Goal: Information Seeking & Learning: Learn about a topic

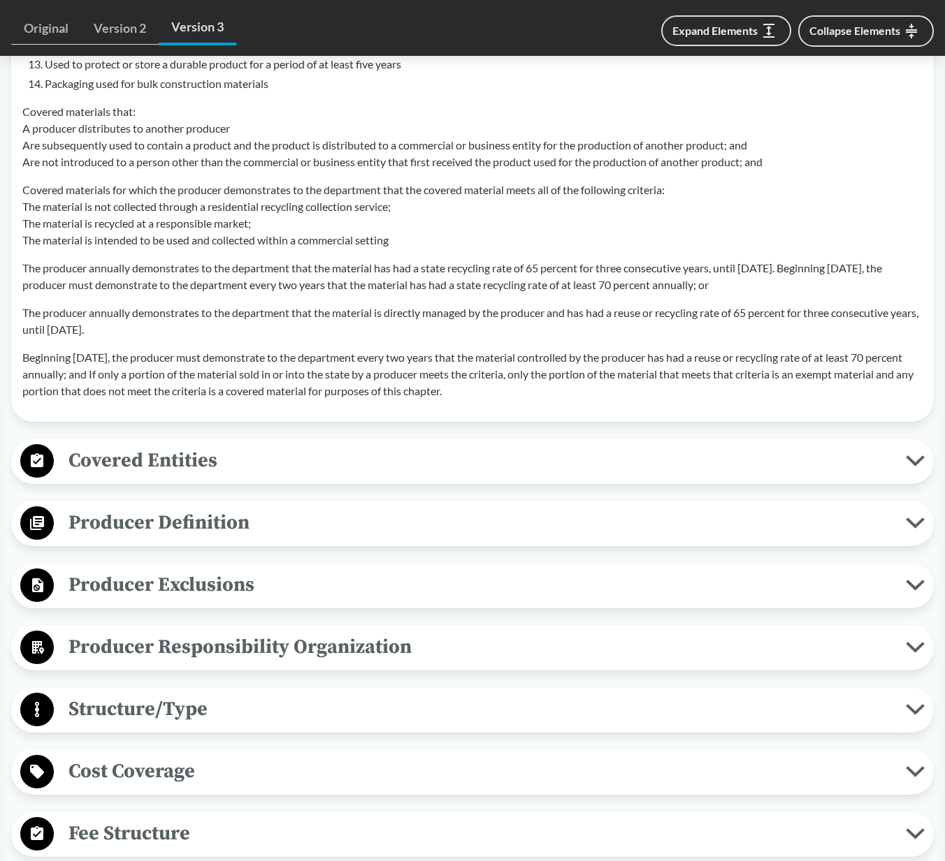
scroll to position [1480, 0]
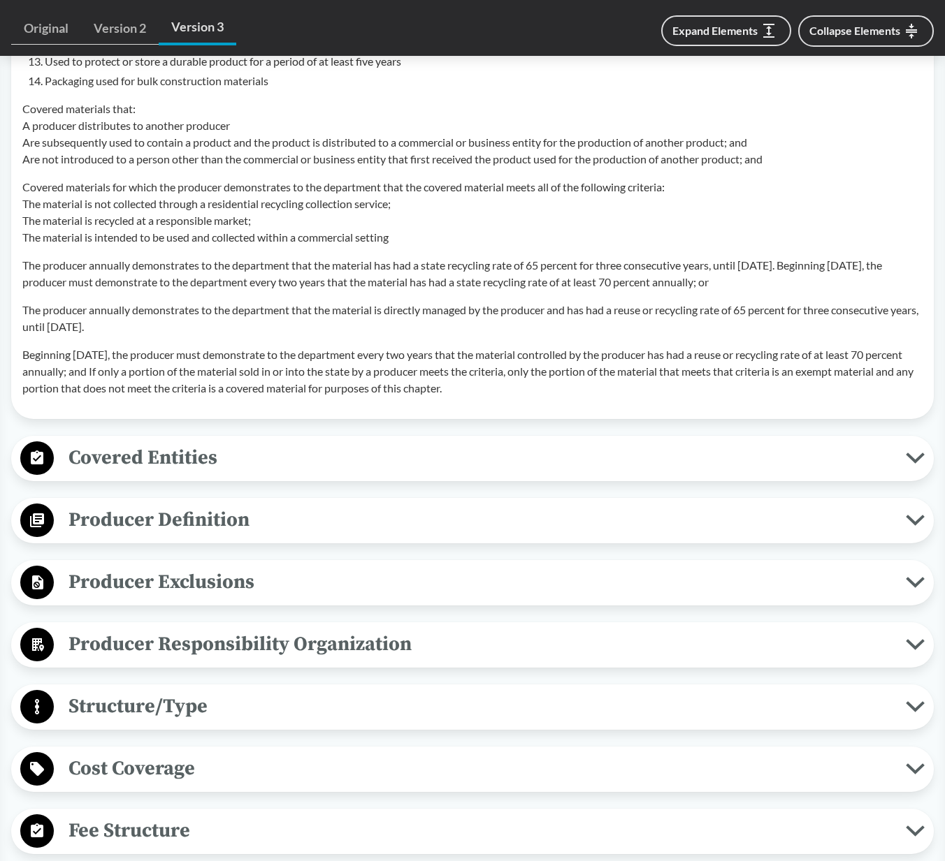
click at [147, 521] on span "Producer Definition" at bounding box center [480, 519] width 852 height 31
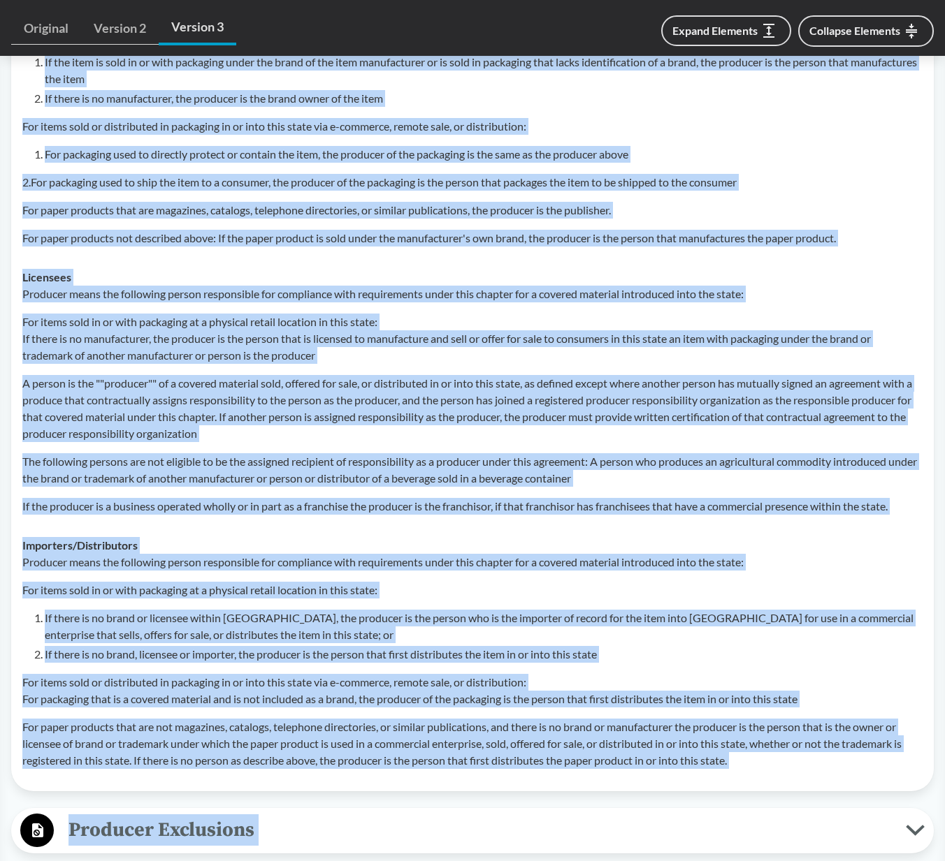
scroll to position [2104, 0]
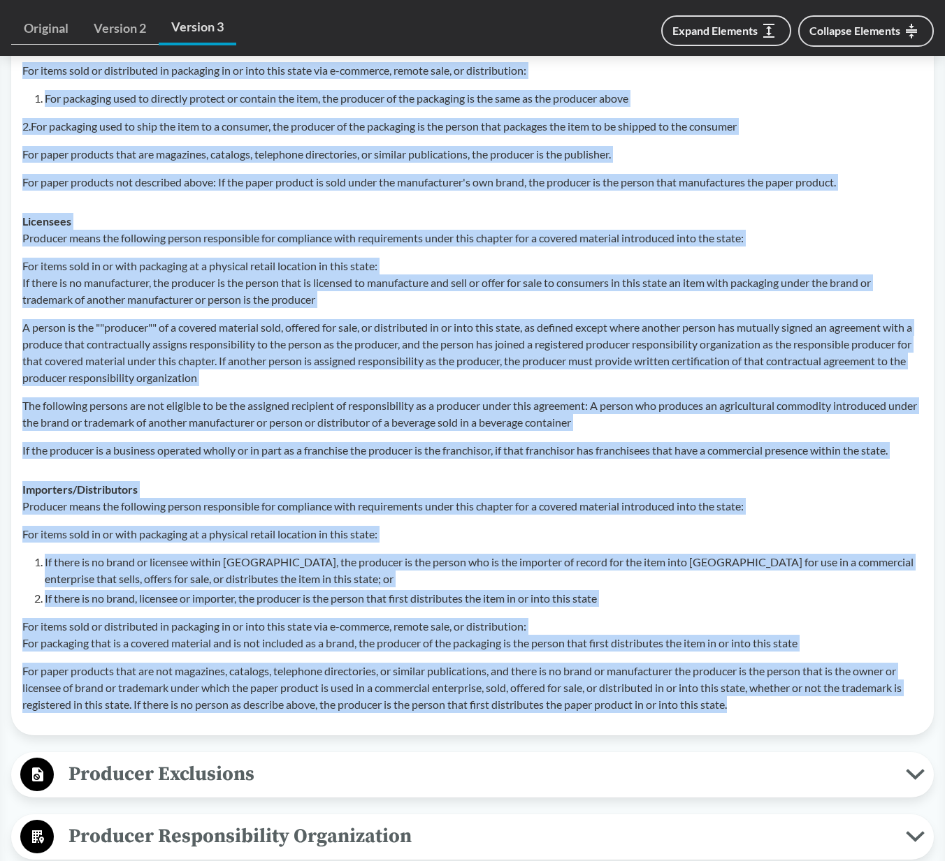
drag, startPoint x: 23, startPoint y: 82, endPoint x: 787, endPoint y: 721, distance: 995.5
click at [787, 721] on tbody "Brands Producer means the following person responsible for compliance with requ…" at bounding box center [472, 319] width 912 height 810
copy tbody "Brands Producer means the following person responsible for compliance with requ…"
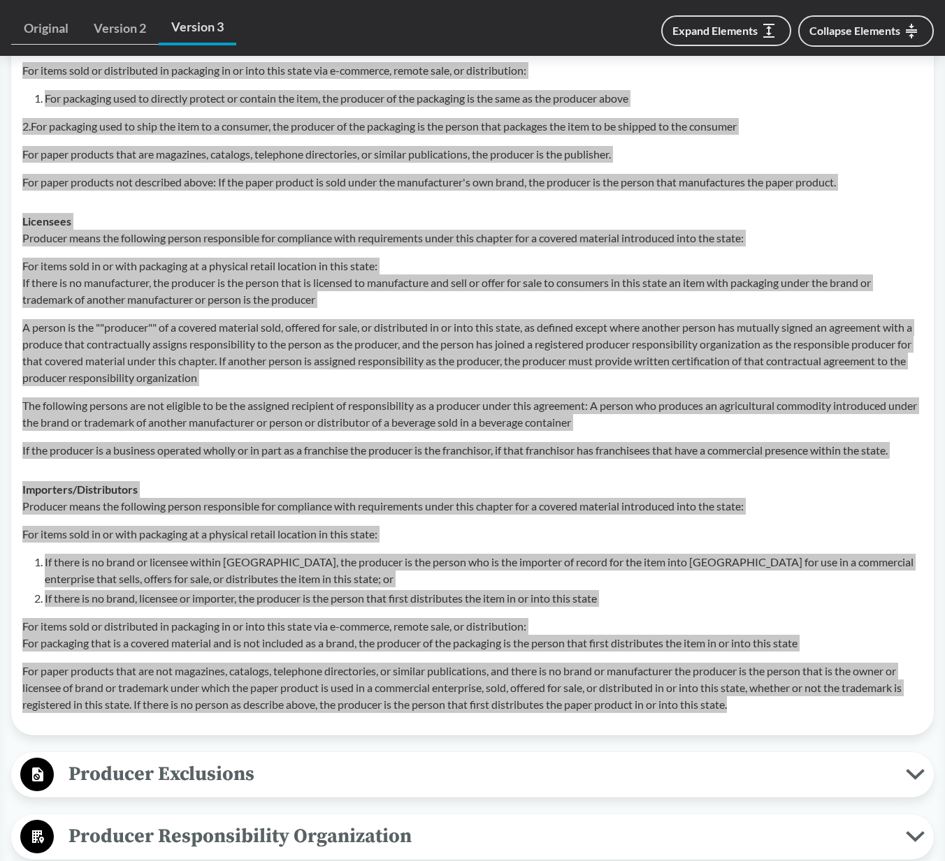
click at [131, 470] on td "Licensees Producer means the following person responsible for compliance with r…" at bounding box center [472, 336] width 912 height 268
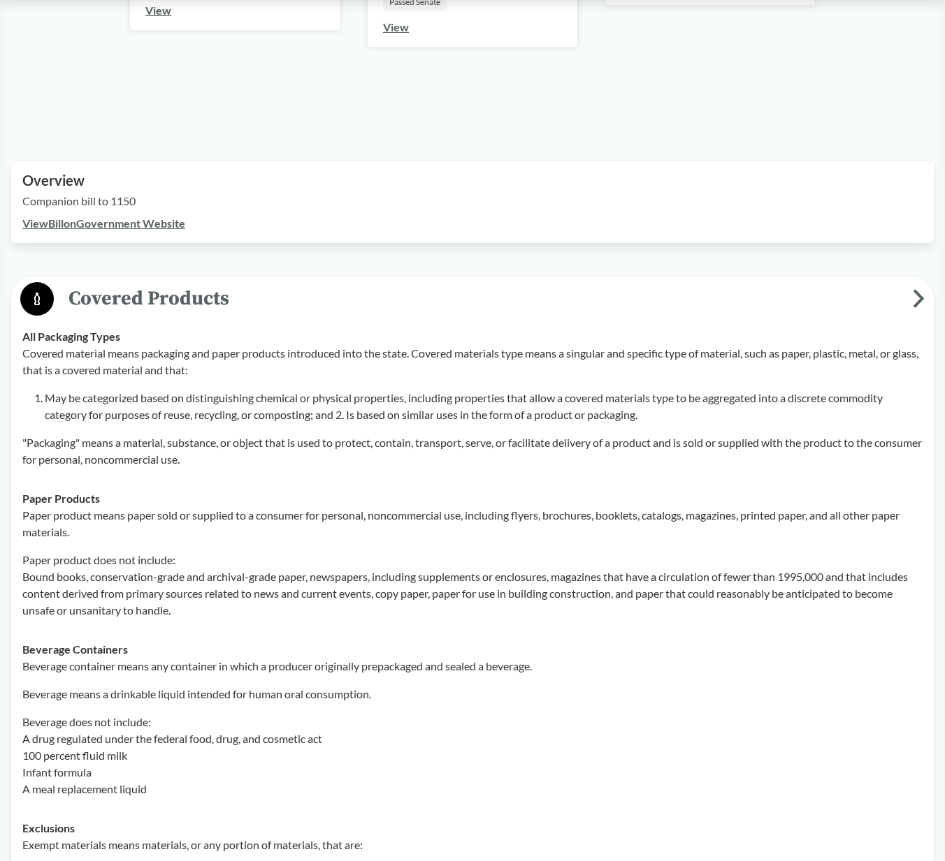
scroll to position [342, 0]
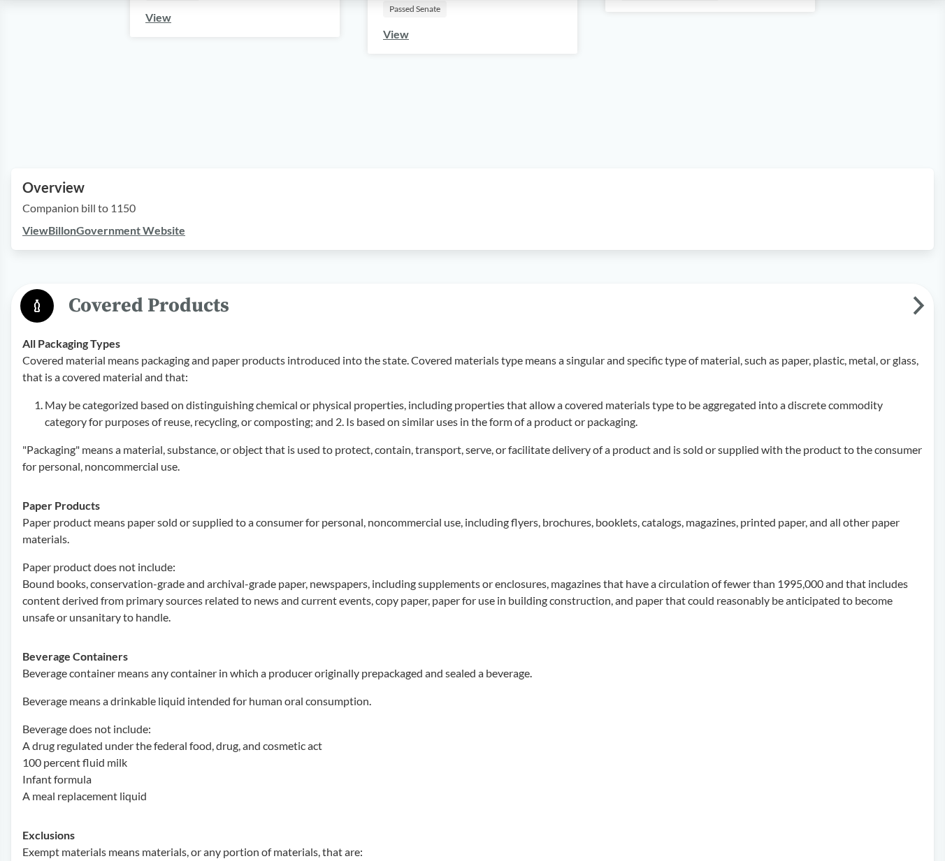
click at [341, 440] on div "Covered material means packaging and paper products introduced into the state. …" at bounding box center [472, 413] width 900 height 123
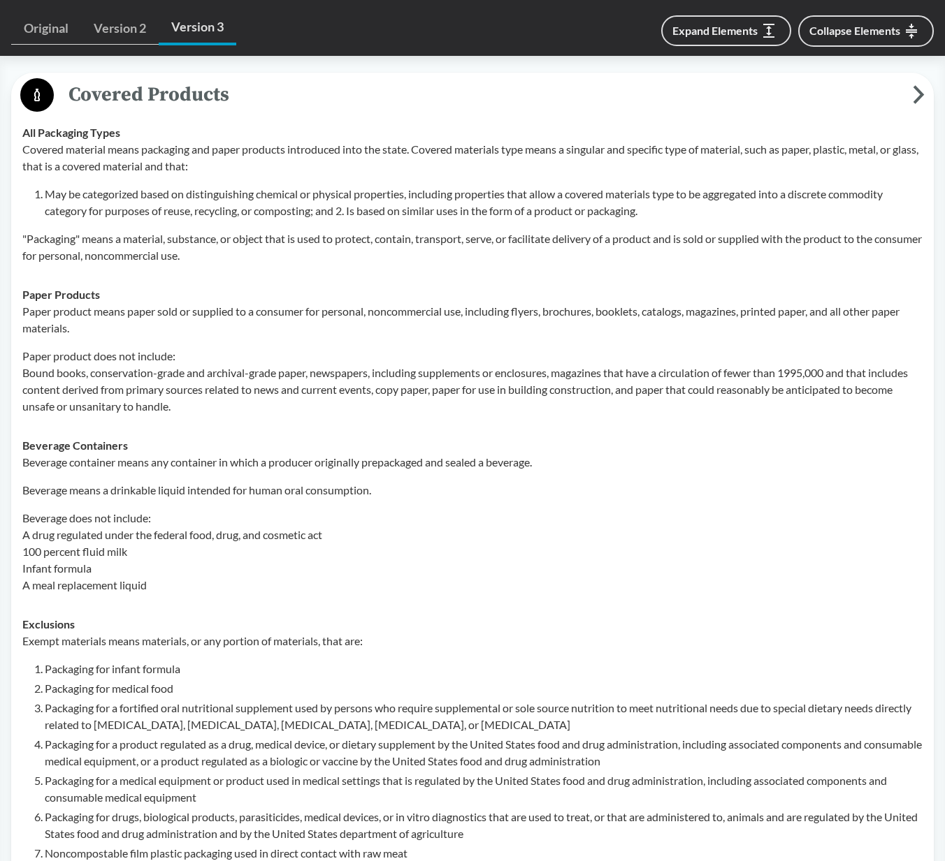
scroll to position [555, 0]
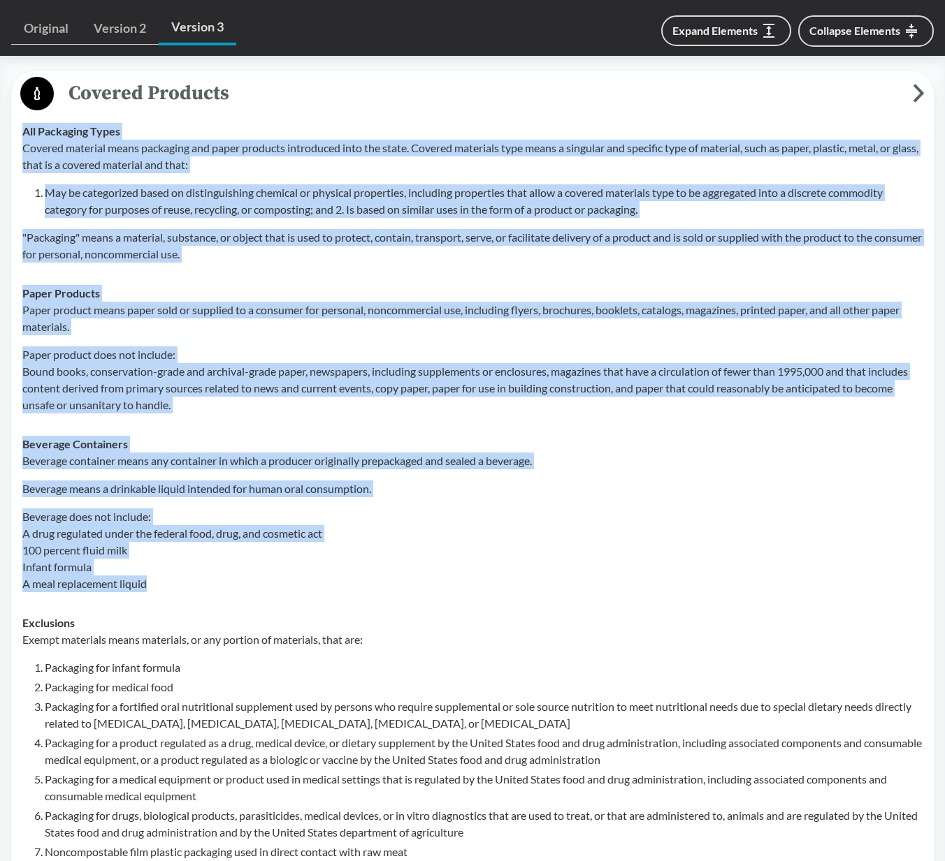
drag, startPoint x: 23, startPoint y: 130, endPoint x: 366, endPoint y: 577, distance: 563.6
click at [366, 577] on tbody "All Packaging Types Covered material means packaging and paper products introdu…" at bounding box center [472, 722] width 912 height 1221
copy tbody "All Packaging Types Covered material means packaging and paper products introdu…"
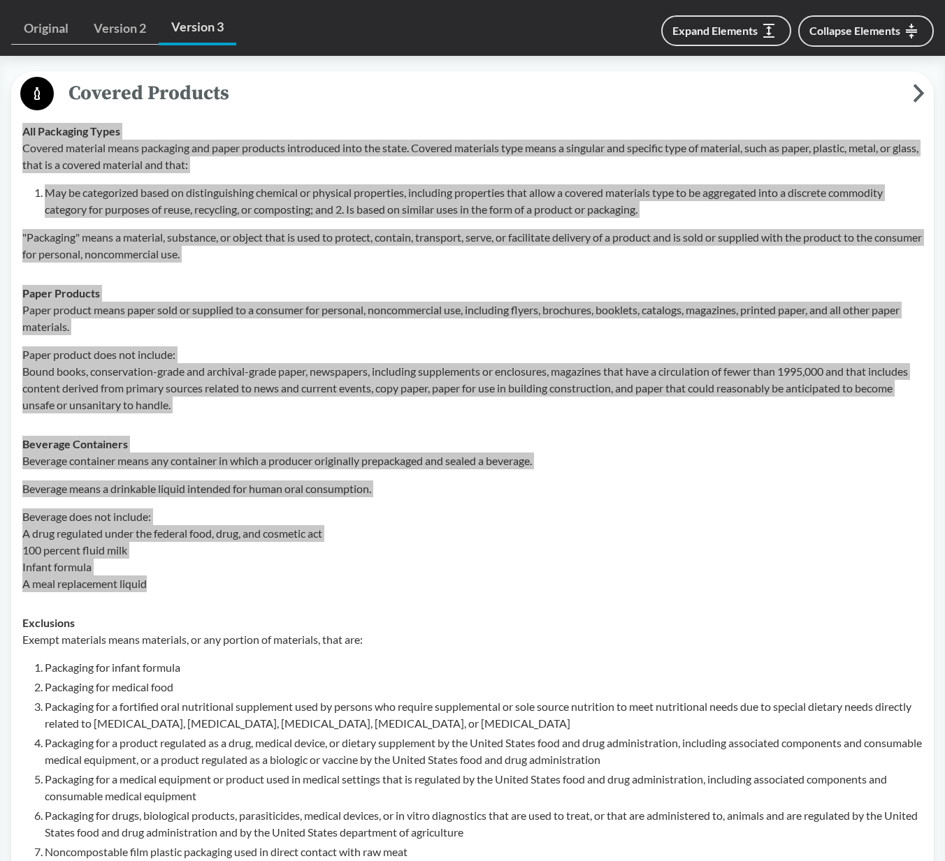
drag, startPoint x: 48, startPoint y: 396, endPoint x: 211, endPoint y: 8, distance: 421.2
click at [366, 167] on p "Covered material means packaging and paper products introduced into the state. …" at bounding box center [472, 157] width 900 height 34
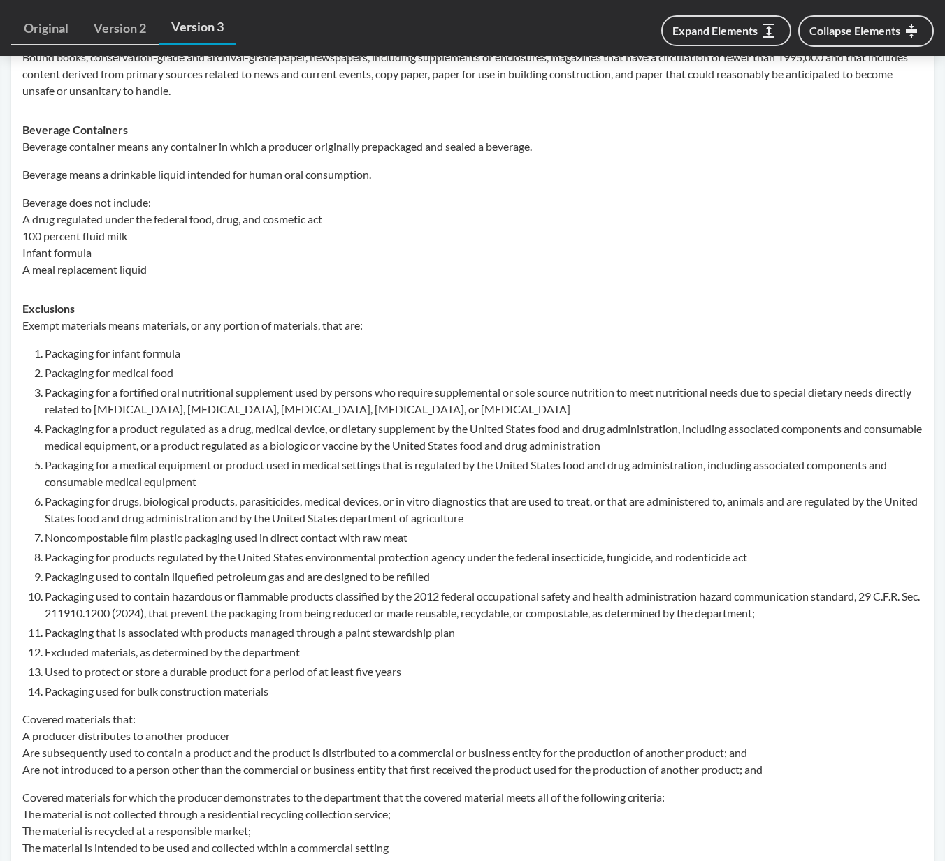
click at [197, 363] on ol "Packaging for infant formula Packaging for medical food Packaging for a fortifi…" at bounding box center [484, 522] width 878 height 355
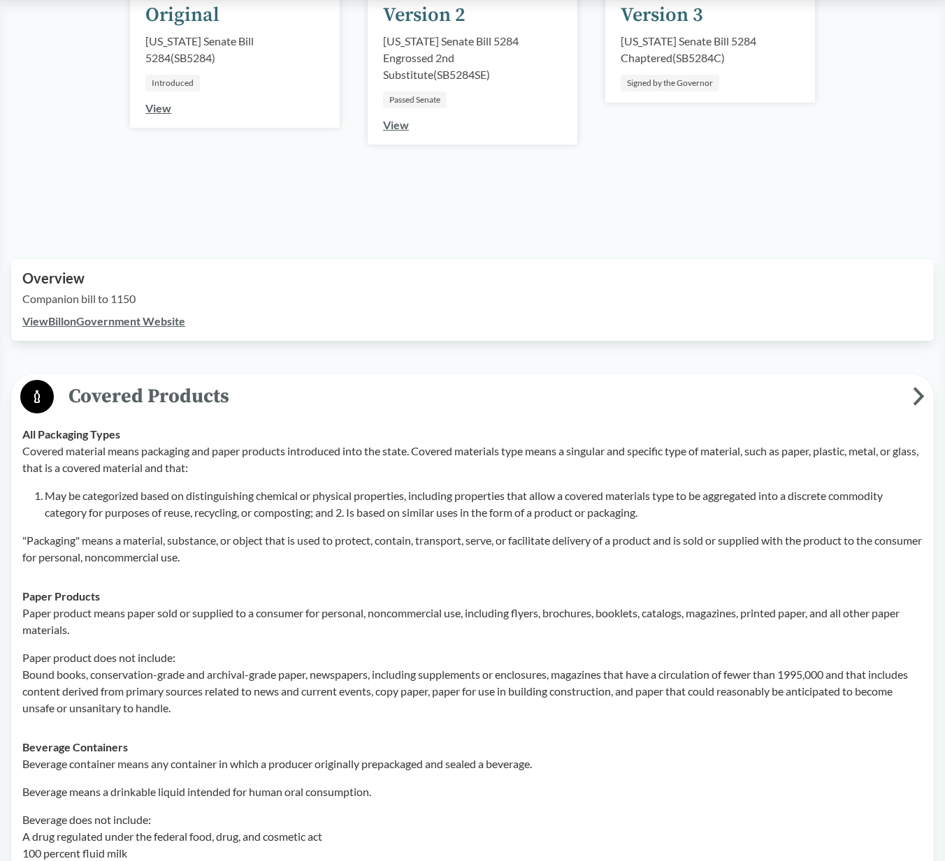
scroll to position [252, 0]
click at [915, 392] on icon at bounding box center [918, 395] width 12 height 19
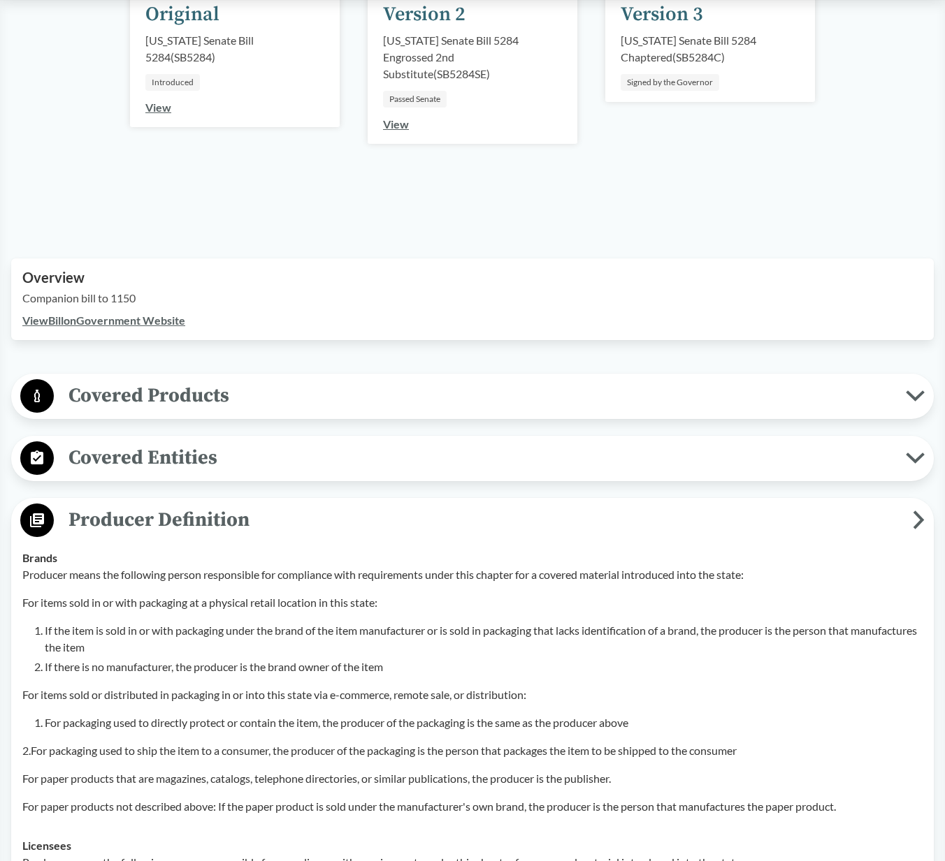
click at [917, 516] on icon at bounding box center [918, 520] width 12 height 19
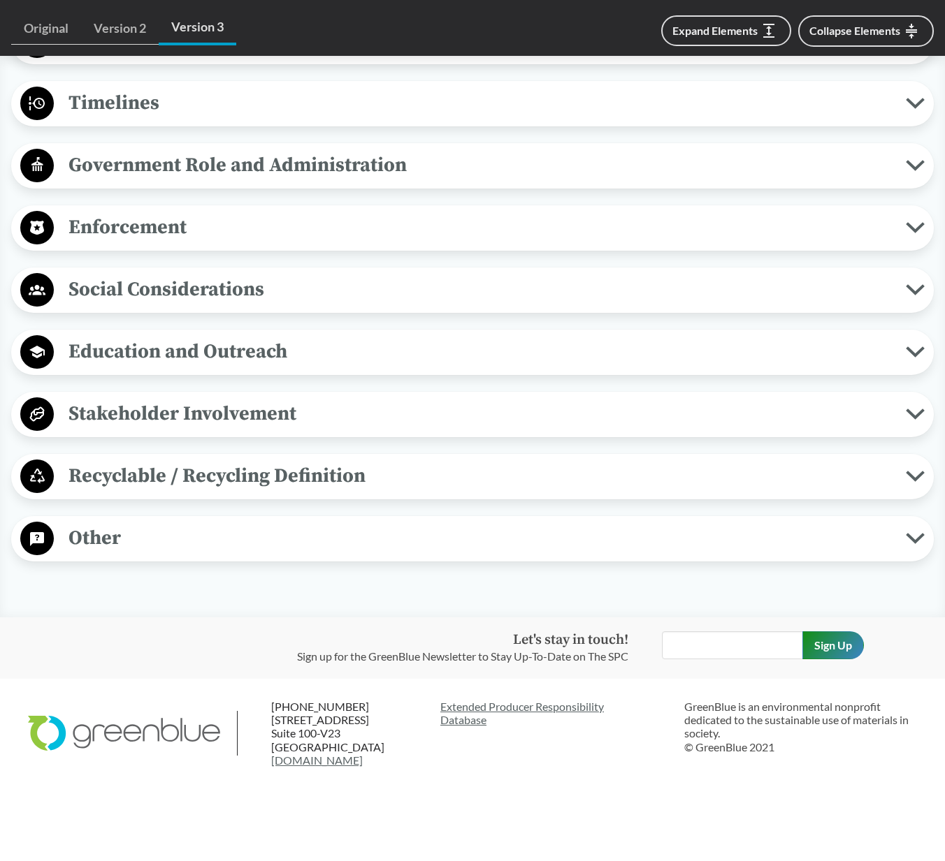
scroll to position [1807, 0]
